Goal: Navigation & Orientation: Go to known website

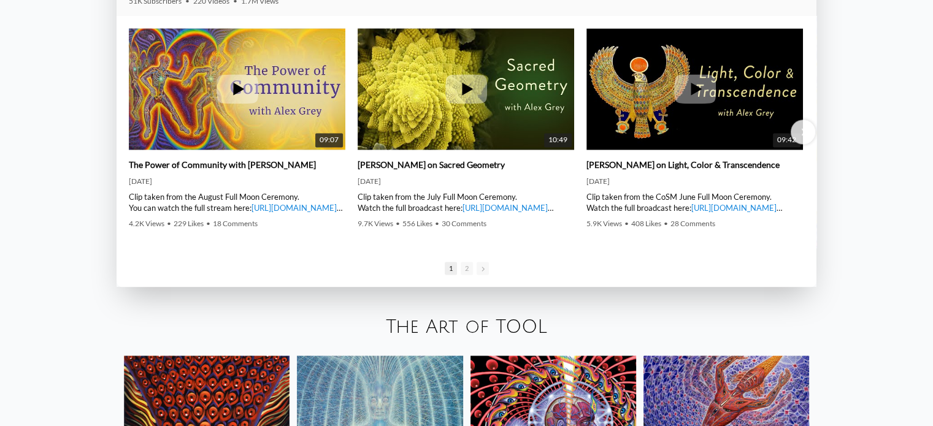
scroll to position [1669, 0]
